Goal: Task Accomplishment & Management: Complete application form

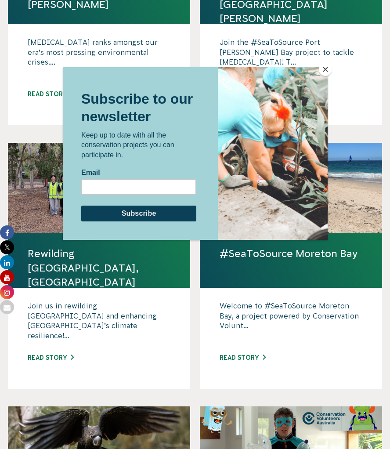
scroll to position [699, 0]
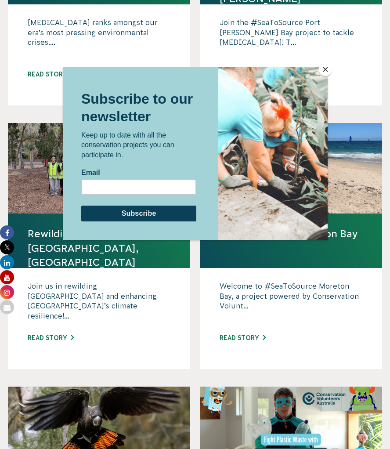
click at [329, 69] on button "Close" at bounding box center [325, 69] width 13 height 13
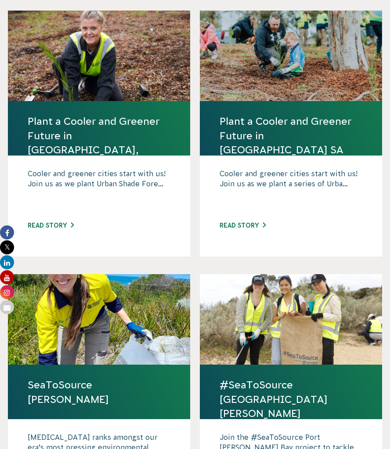
scroll to position [0, 0]
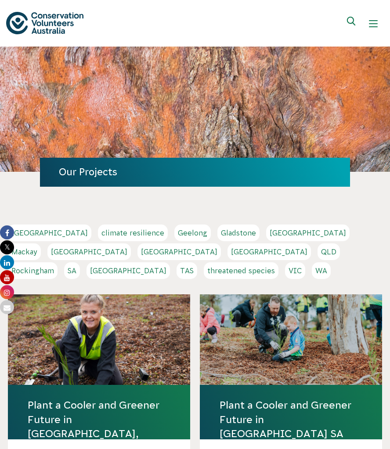
click at [293, 262] on link "VIC" at bounding box center [295, 270] width 20 height 17
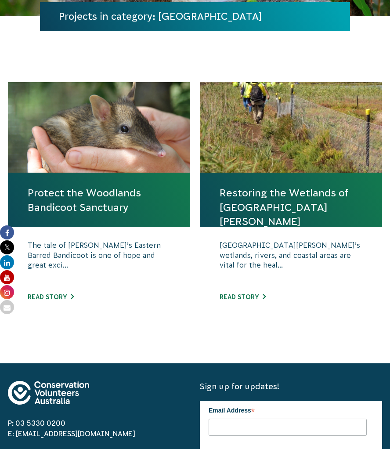
scroll to position [156, 0]
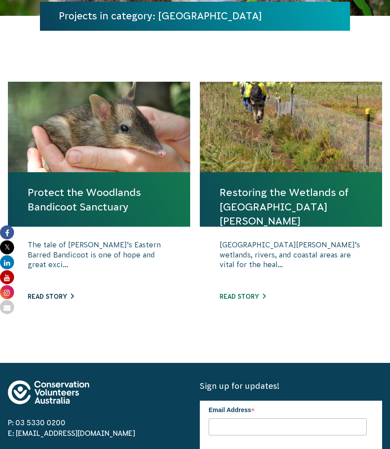
click at [54, 298] on link "Read story" at bounding box center [51, 296] width 46 height 7
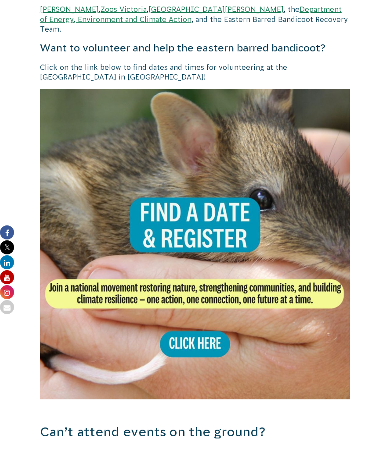
scroll to position [1163, 0]
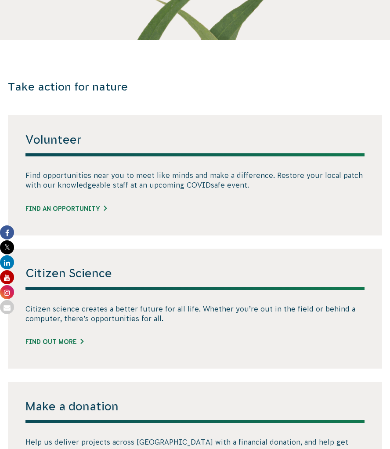
scroll to position [411, 0]
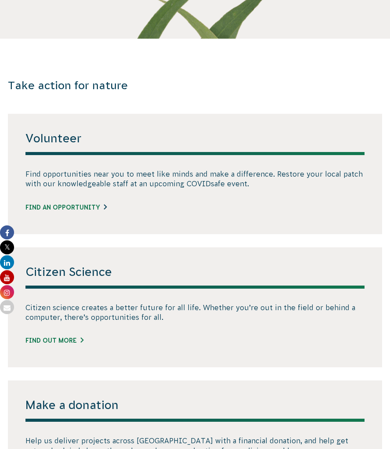
click at [80, 208] on link "Find an opportunity" at bounding box center [65, 207] width 81 height 9
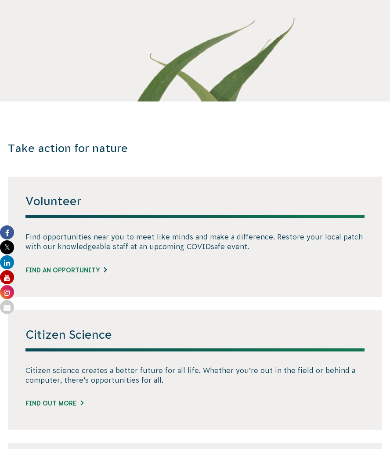
scroll to position [0, 0]
